Goal: Task Accomplishment & Management: Manage account settings

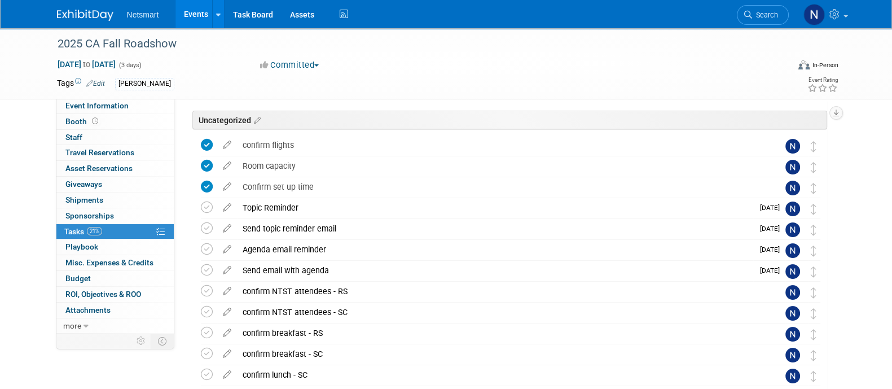
scroll to position [70, 0]
click at [762, 13] on span "Search" at bounding box center [765, 15] width 26 height 8
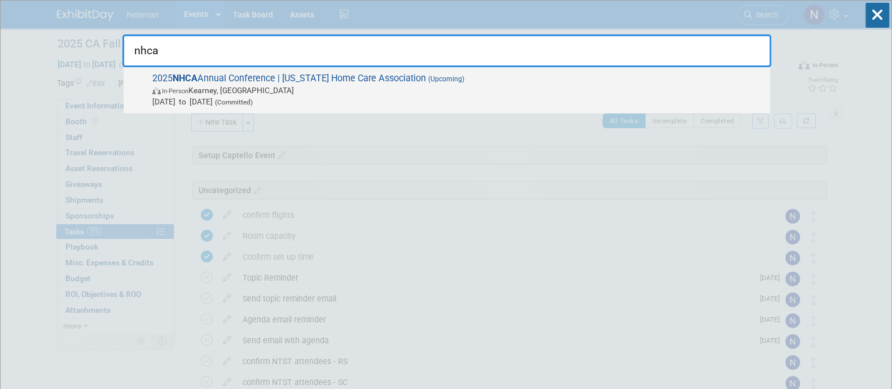
type input "nhca"
click at [552, 85] on span "In-Person Kearney, NE" at bounding box center [458, 90] width 612 height 11
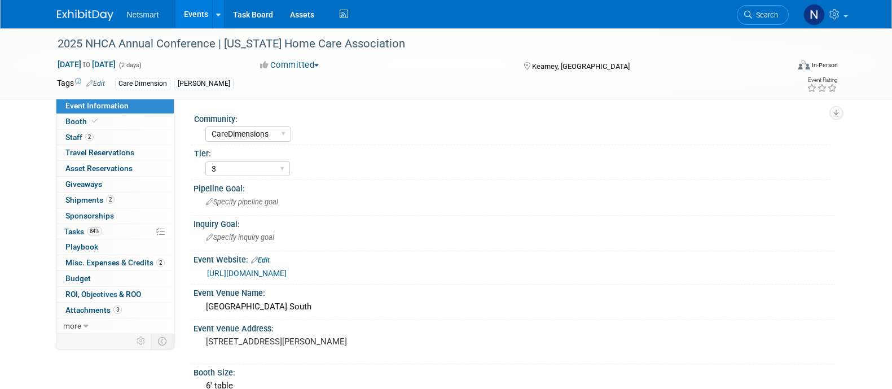
select select "CareDimensions"
select select "3"
select select "No"
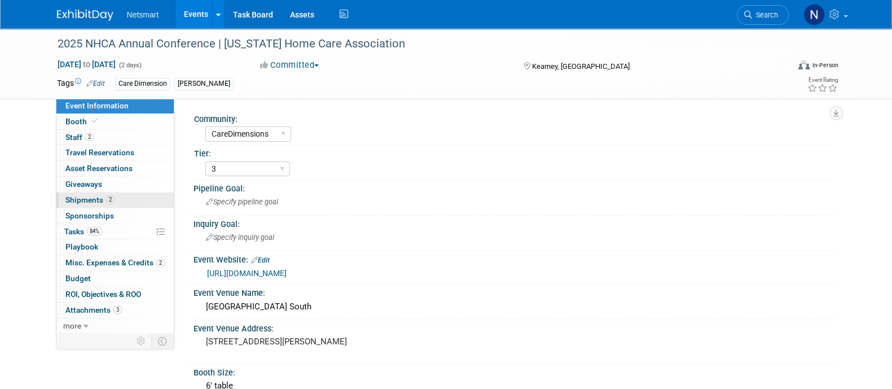
click at [104, 200] on span "Shipments 2" at bounding box center [89, 199] width 49 height 9
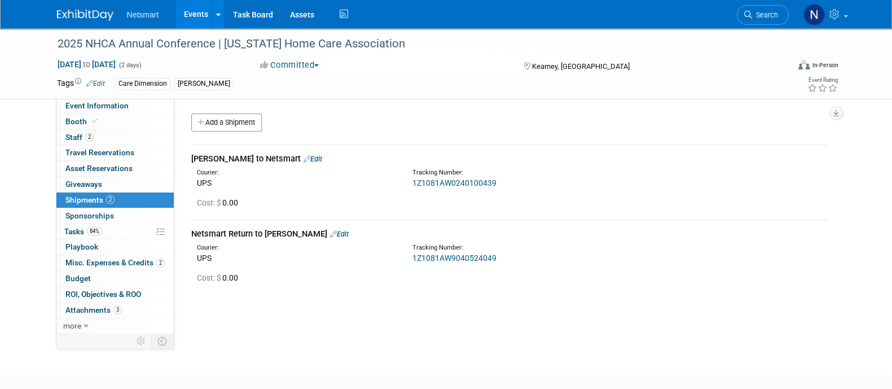
click at [330, 235] on link "Edit" at bounding box center [339, 234] width 19 height 8
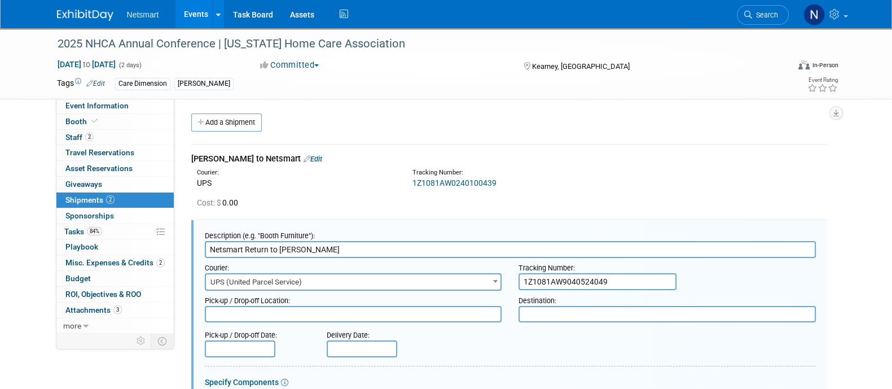
click at [276, 165] on div "Courier: UPS Tracking Number: 1Z1081AW0240100439" at bounding box center [509, 177] width 653 height 24
click at [304, 157] on link "Edit" at bounding box center [313, 159] width 19 height 8
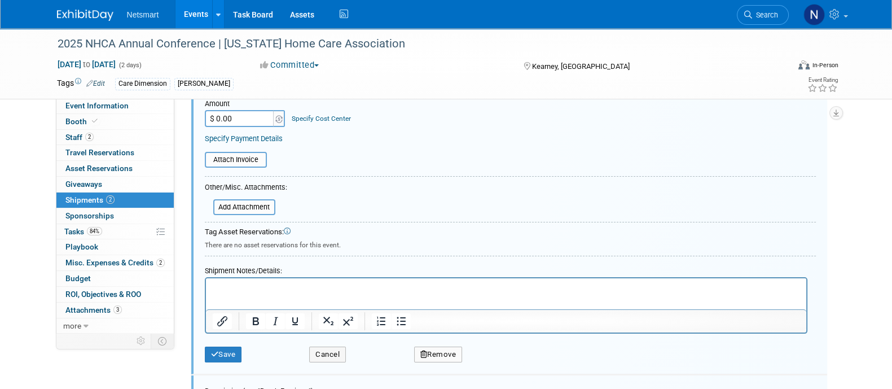
scroll to position [247, 0]
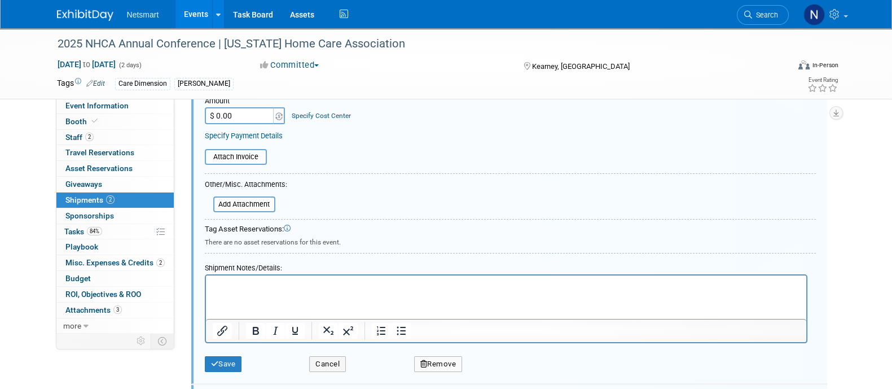
click at [267, 289] on p "Rich Text Area. Press ALT-0 for help." at bounding box center [505, 284] width 587 height 11
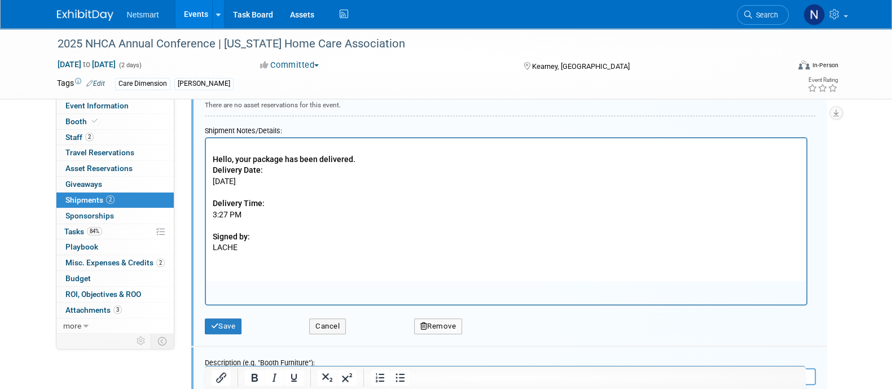
scroll to position [386, 0]
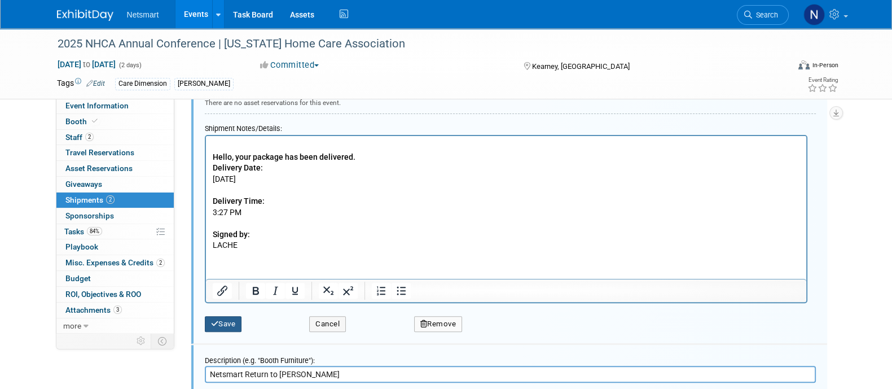
click at [232, 320] on button "Save" at bounding box center [223, 324] width 37 height 16
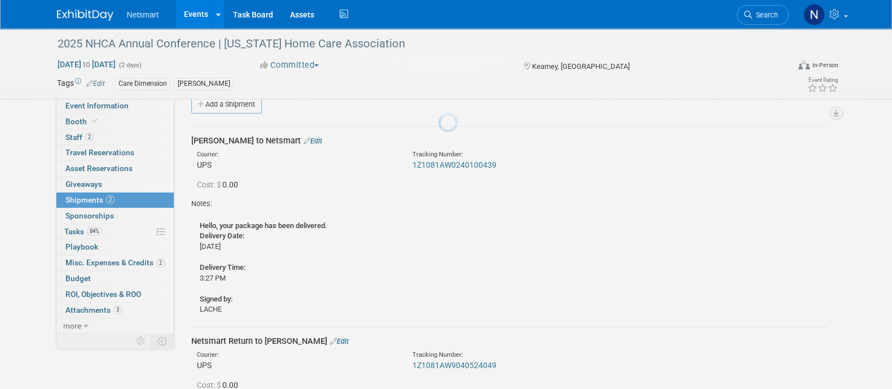
scroll to position [16, 0]
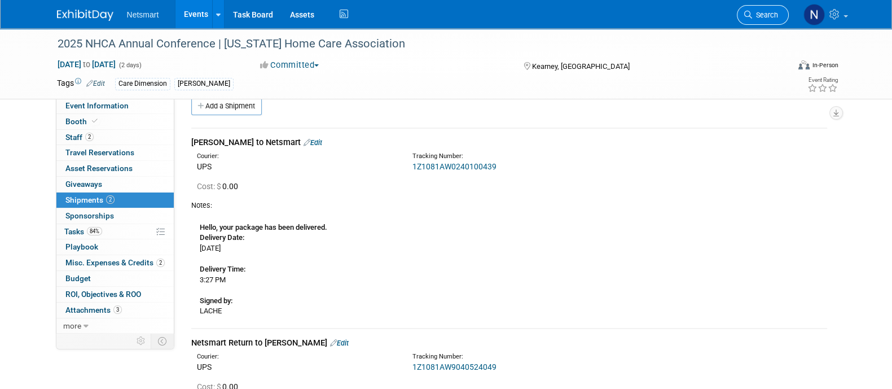
click at [770, 12] on span "Search" at bounding box center [765, 15] width 26 height 8
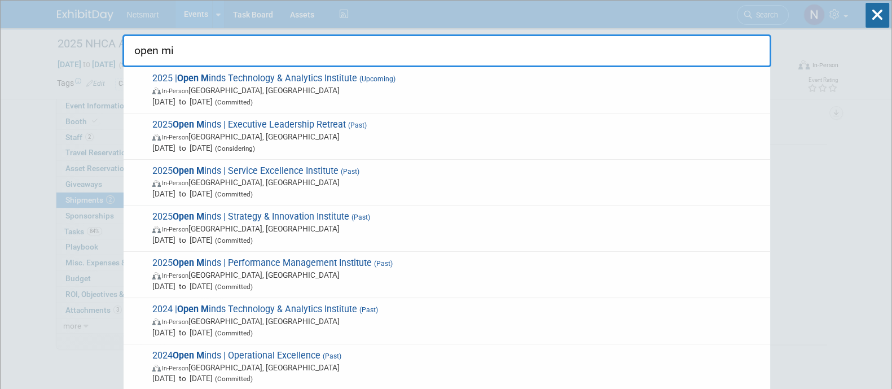
type input "open min"
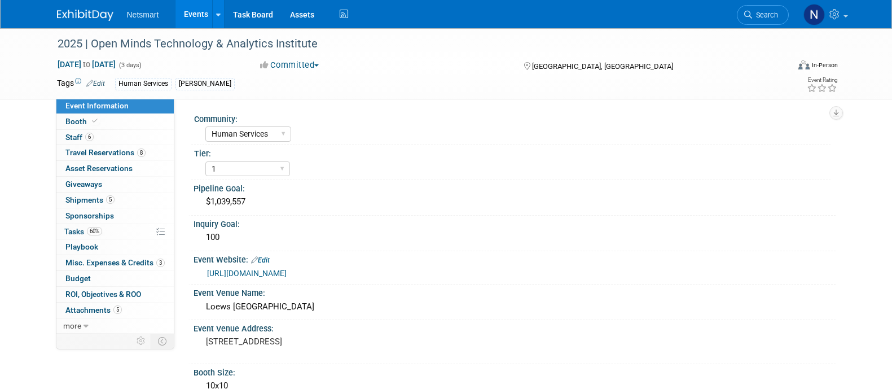
select select "Human Services"
select select "1"
select select "Yes"
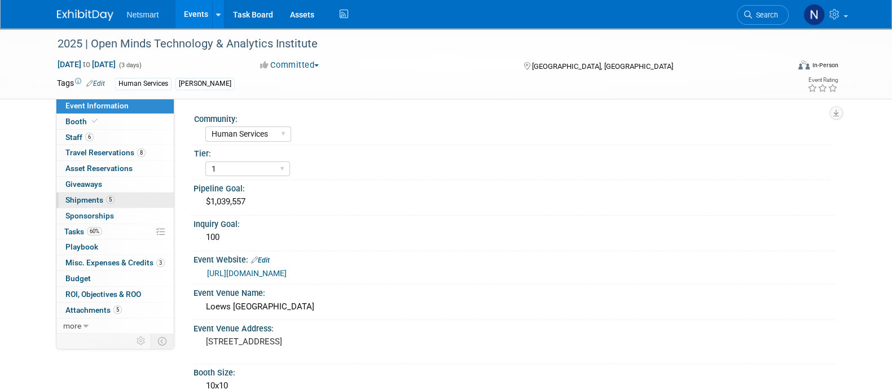
click at [118, 197] on link "5 Shipments 5" at bounding box center [114, 199] width 117 height 15
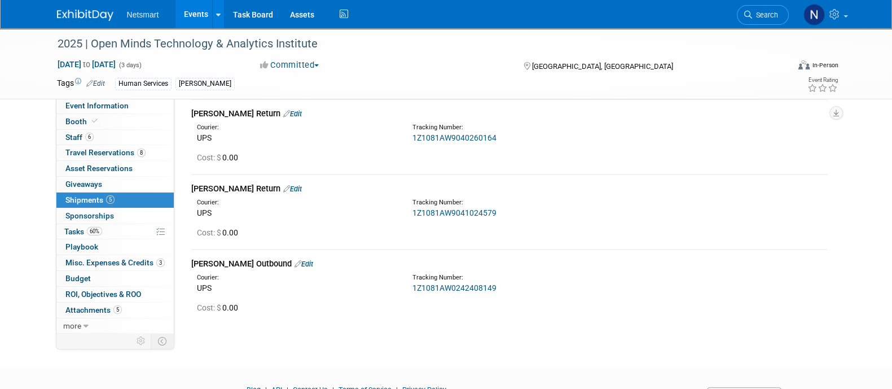
click at [860, 251] on div "2025 | Open Minds Technology & Analytics Institute [DATE] to [DATE] (3 days) [D…" at bounding box center [446, 12] width 892 height 672
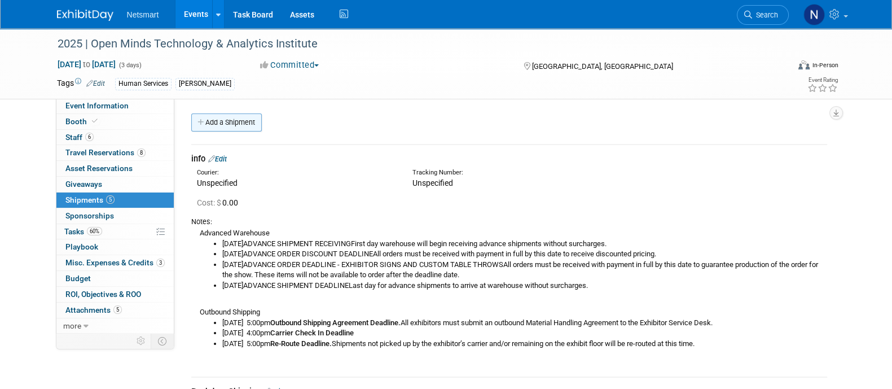
click at [231, 121] on link "Add a Shipment" at bounding box center [226, 122] width 71 height 18
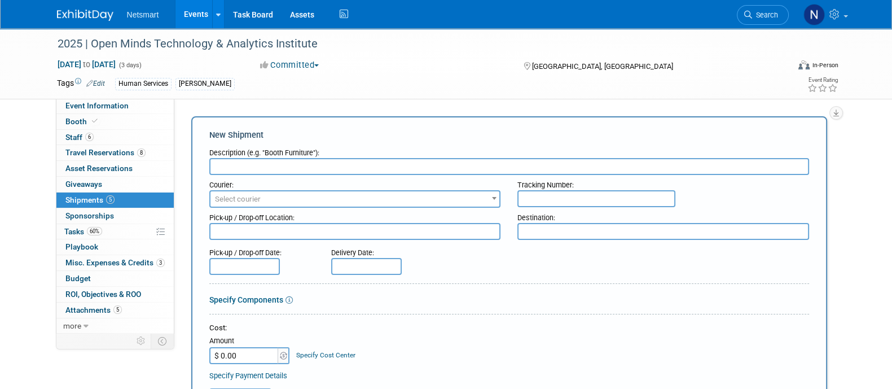
click at [269, 160] on input "text" at bounding box center [509, 166] width 600 height 17
type input "Netsmart Outbound"
click at [562, 196] on input "text" at bounding box center [596, 198] width 158 height 17
paste input "1Z47Y11R0256766161"
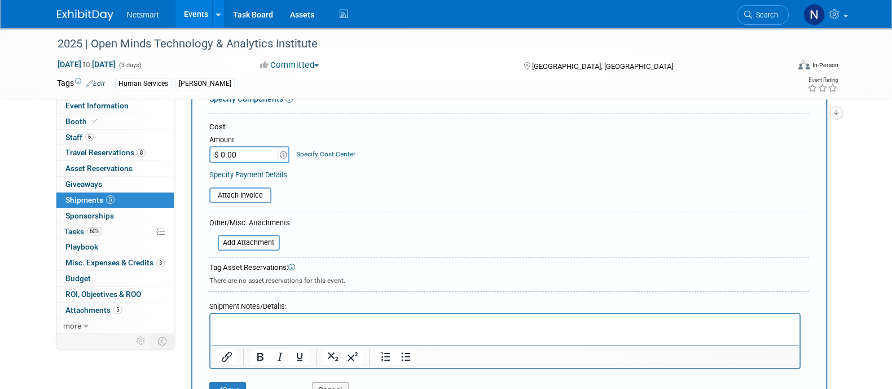
scroll to position [282, 0]
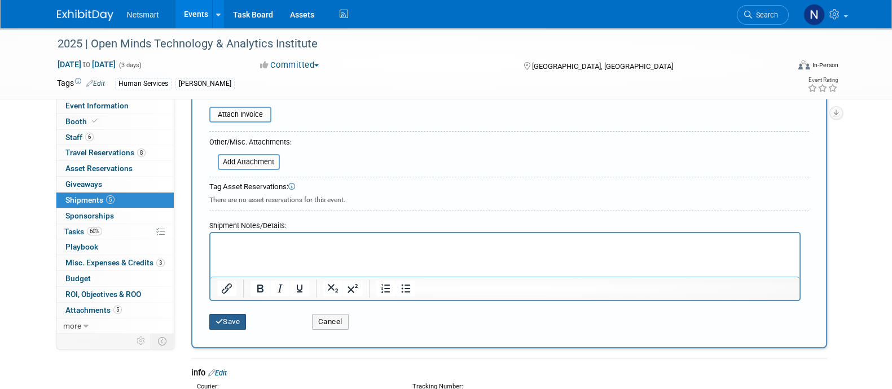
type input "1Z47Y11R0256766161"
click at [233, 316] on button "Save" at bounding box center [227, 322] width 37 height 16
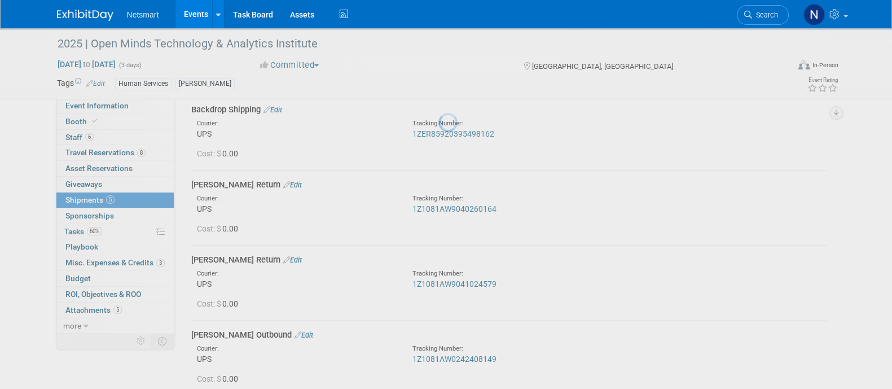
scroll to position [485, 0]
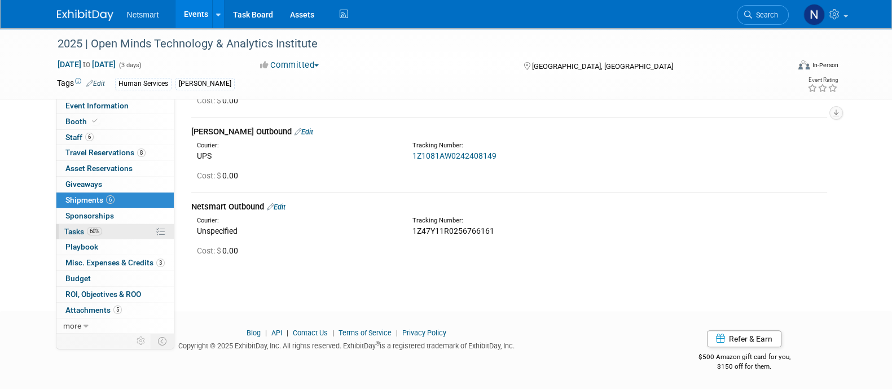
click at [95, 227] on span "60%" at bounding box center [94, 231] width 15 height 8
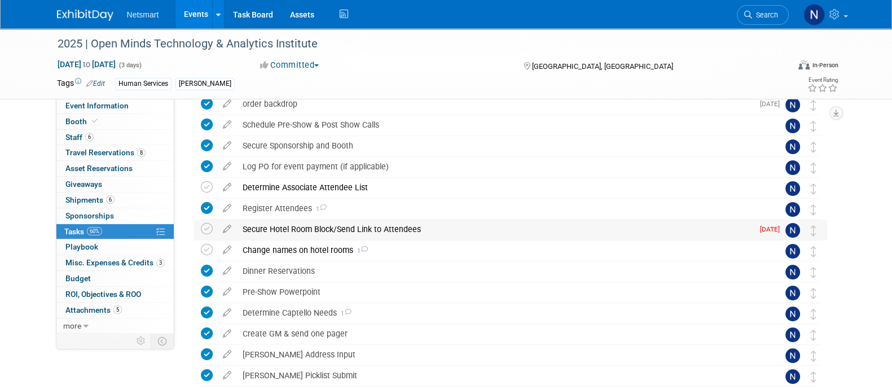
scroll to position [140, 0]
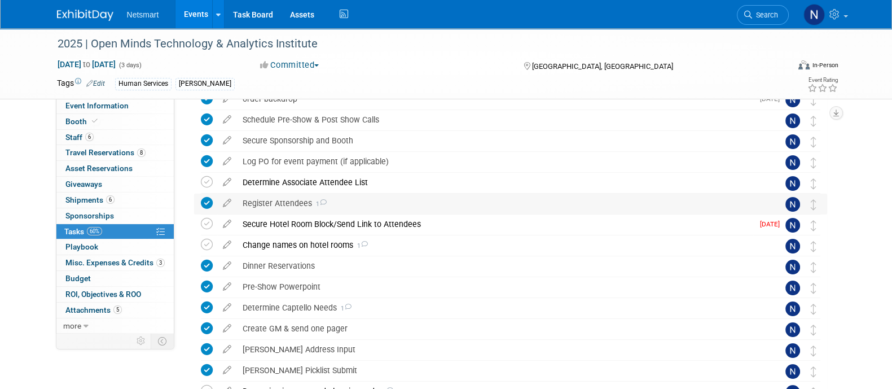
click at [279, 200] on div "Register Attendees 1" at bounding box center [500, 203] width 526 height 19
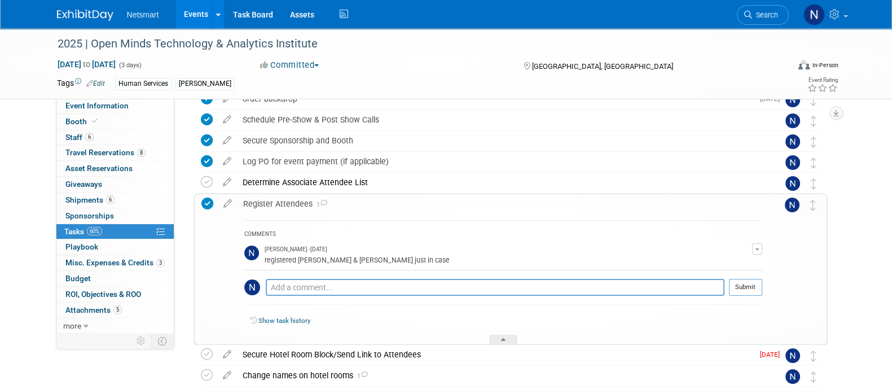
click at [279, 199] on div "Register Attendees 1" at bounding box center [500, 203] width 525 height 19
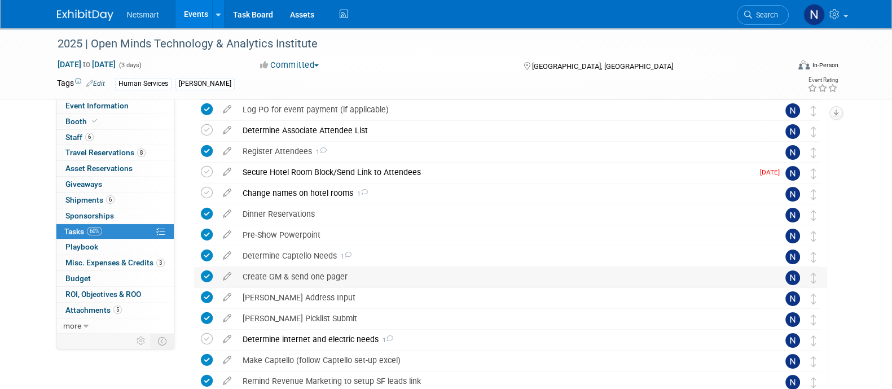
scroll to position [212, 0]
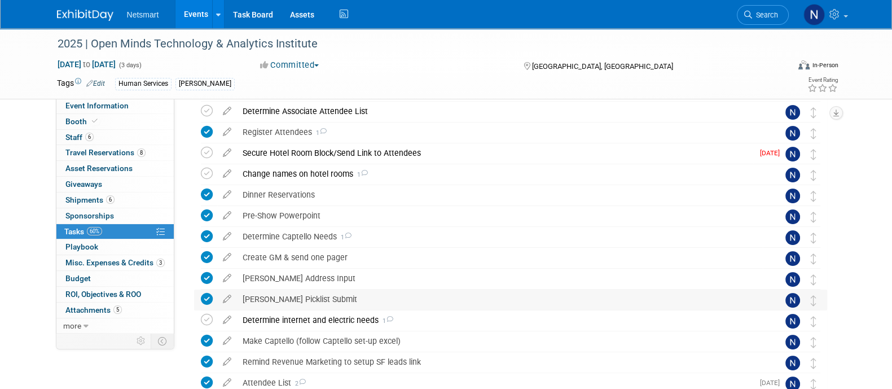
click at [278, 298] on div "[PERSON_NAME] Picklist Submit" at bounding box center [500, 298] width 526 height 19
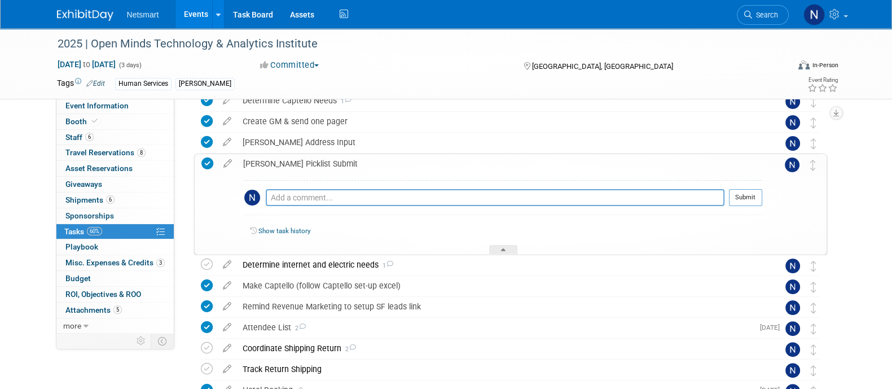
scroll to position [353, 0]
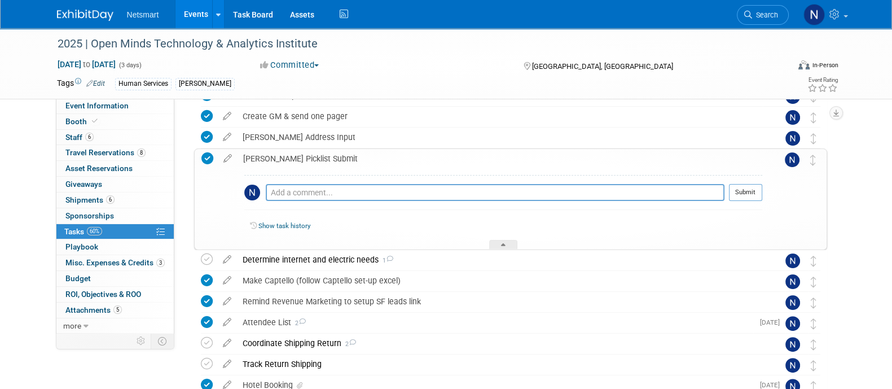
click at [756, 19] on span "Search" at bounding box center [765, 15] width 26 height 8
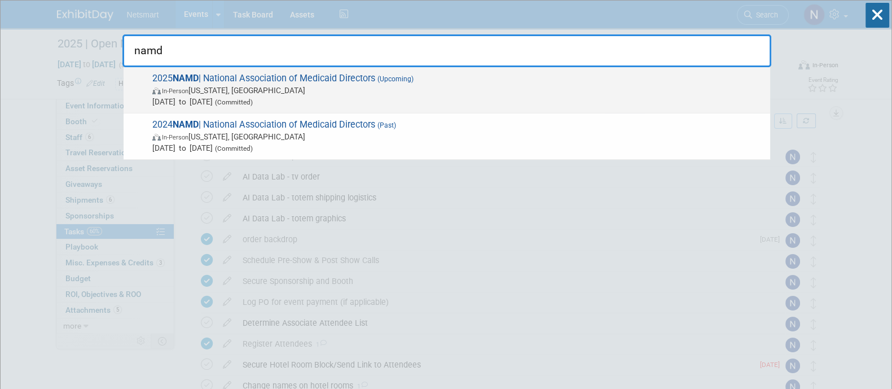
type input "namd"
click at [276, 89] on span "In-Person [US_STATE], [GEOGRAPHIC_DATA]" at bounding box center [458, 90] width 612 height 11
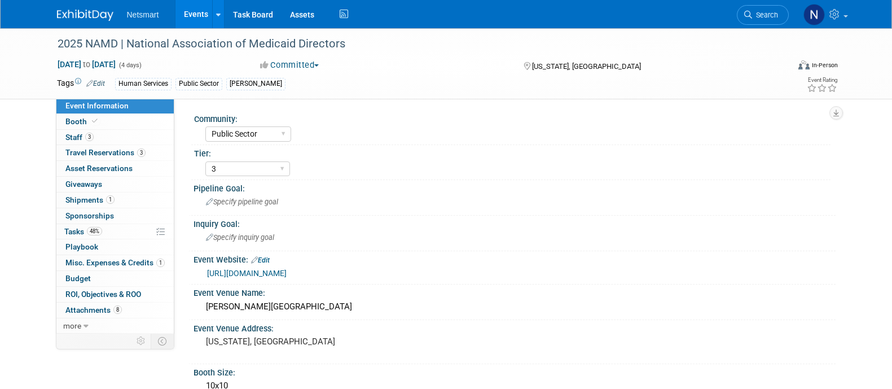
select select "Public Sector"
select select "3"
select select "No"
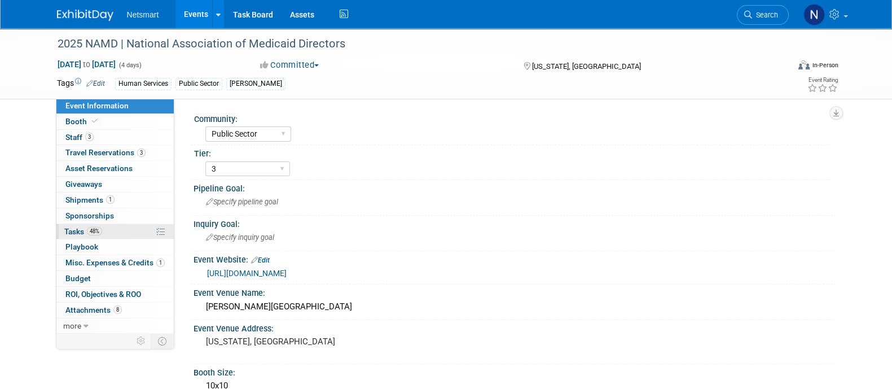
click at [91, 227] on span "48%" at bounding box center [94, 231] width 15 height 8
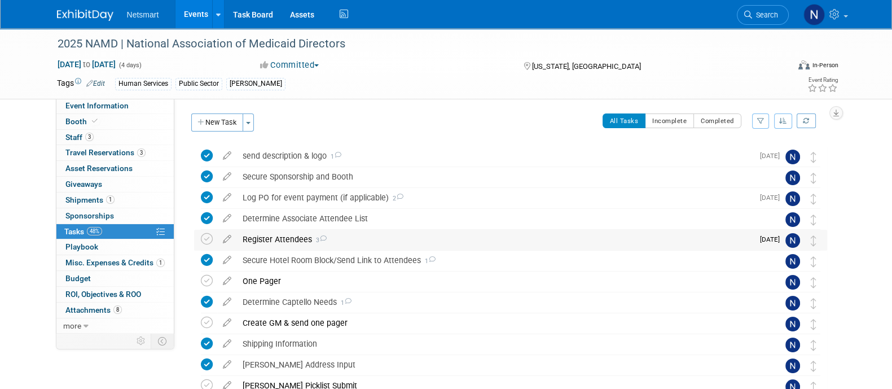
click at [291, 240] on div "Register Attendees 3" at bounding box center [495, 239] width 516 height 19
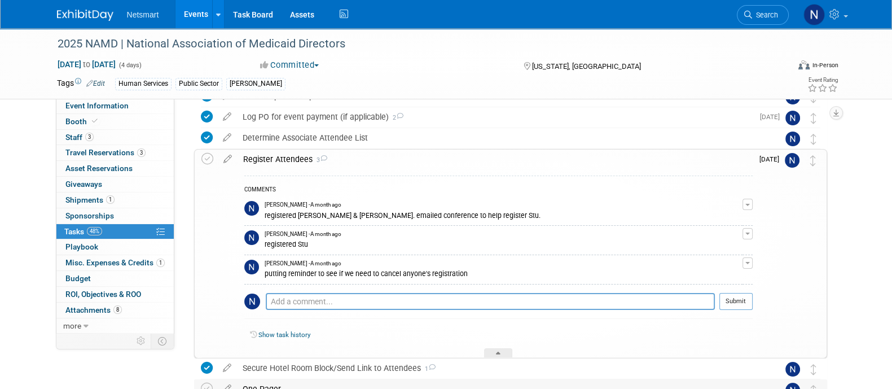
scroll to position [140, 0]
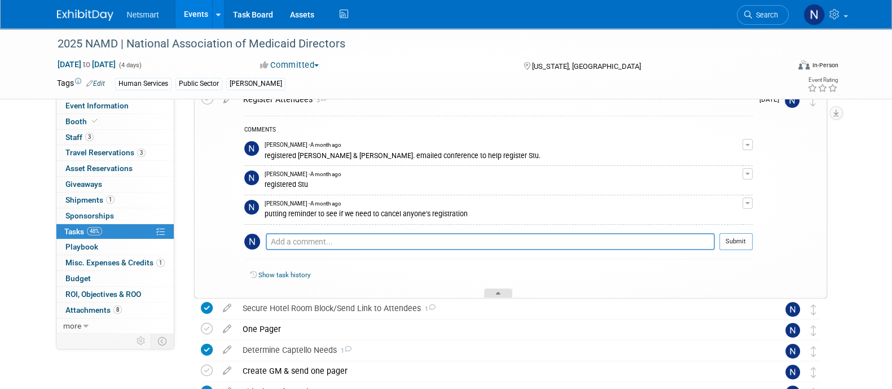
click at [495, 296] on div at bounding box center [498, 293] width 28 height 10
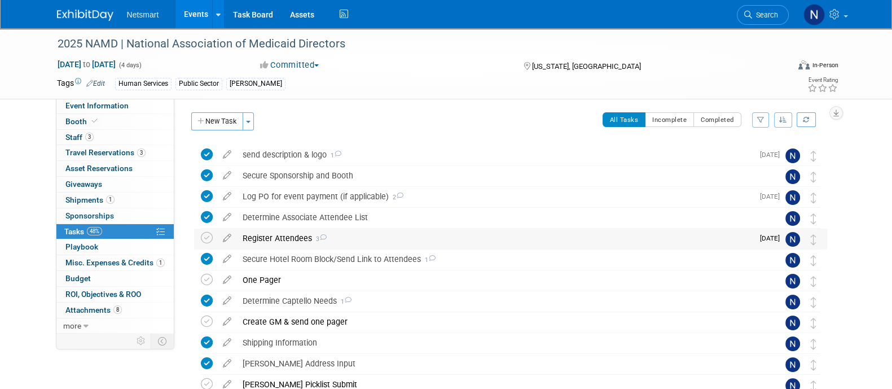
scroll to position [0, 0]
